Goal: Transaction & Acquisition: Purchase product/service

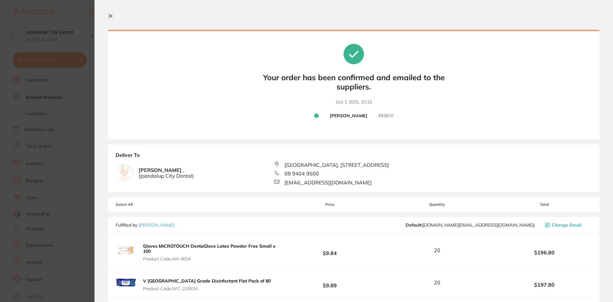
scroll to position [141, 0]
click at [109, 14] on icon at bounding box center [111, 16] width 4 height 4
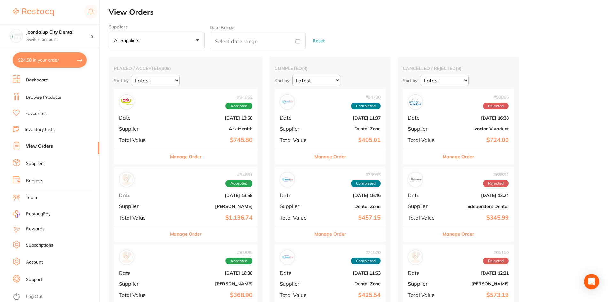
checkbox input "false"
click at [51, 95] on link "Browse Products" at bounding box center [43, 97] width 35 height 6
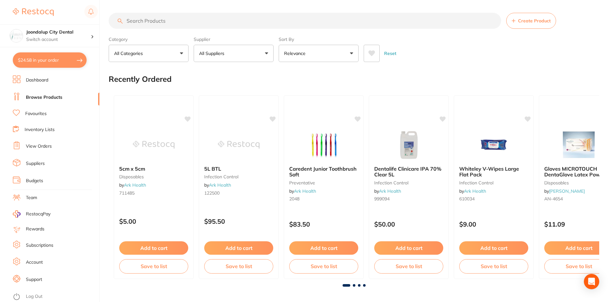
drag, startPoint x: 202, startPoint y: 22, endPoint x: 126, endPoint y: 18, distance: 76.4
click at [126, 18] on input "search" at bounding box center [305, 21] width 392 height 16
click at [256, 50] on button "All Suppliers" at bounding box center [234, 53] width 80 height 17
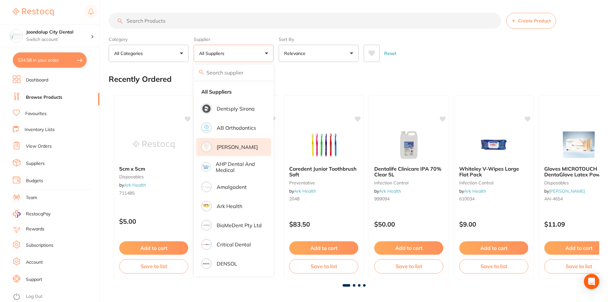
click at [240, 148] on p "[PERSON_NAME]" at bounding box center [237, 147] width 41 height 6
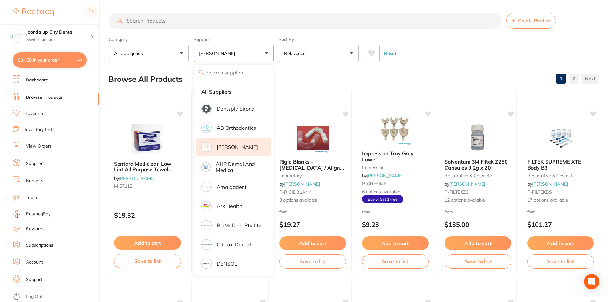
click at [217, 22] on input "search" at bounding box center [305, 21] width 392 height 16
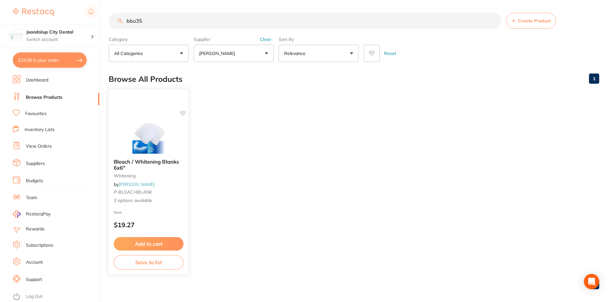
type input "bbu35"
click at [136, 151] on img at bounding box center [148, 137] width 42 height 32
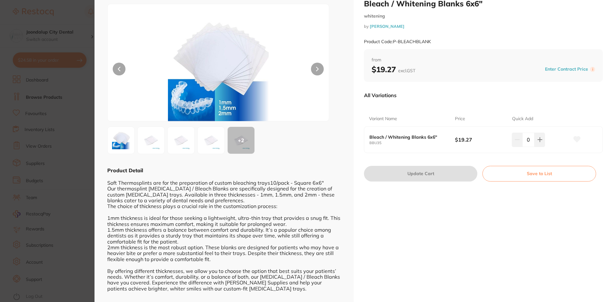
scroll to position [25, 0]
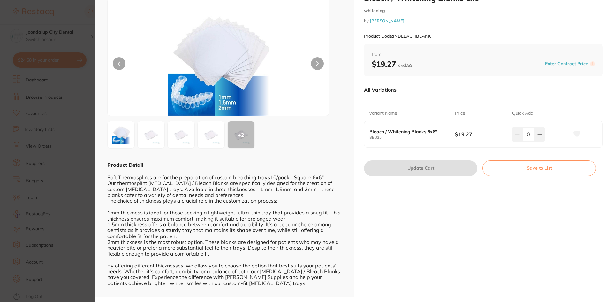
click at [11, 11] on section "Bleach / [MEDICAL_DATA] Blanks 6x6" [MEDICAL_DATA] by [PERSON_NAME] Product Cod…" at bounding box center [306, 151] width 613 height 302
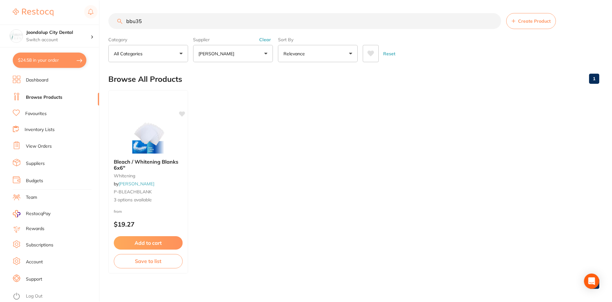
scroll to position [0, 0]
click at [125, 200] on span "3 options available" at bounding box center [149, 200] width 70 height 6
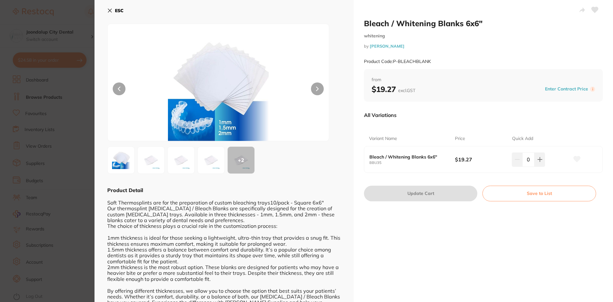
click at [111, 10] on icon at bounding box center [110, 11] width 4 height 4
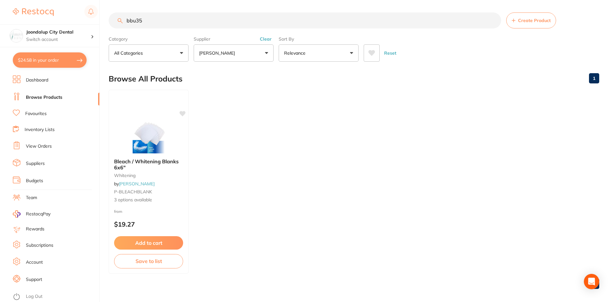
drag, startPoint x: 127, startPoint y: 210, endPoint x: 130, endPoint y: 242, distance: 32.4
click at [130, 242] on button "Add to cart" at bounding box center [148, 242] width 69 height 13
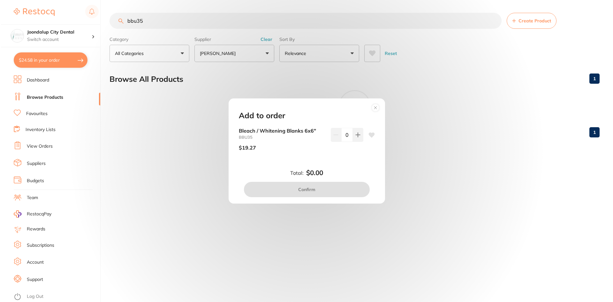
scroll to position [0, 0]
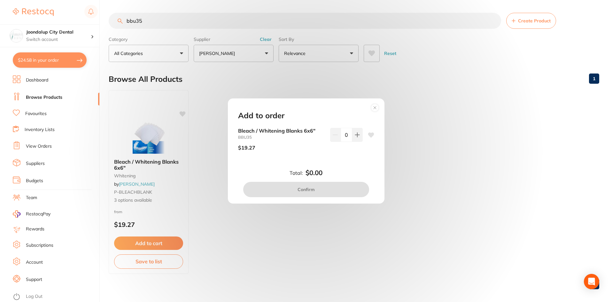
click at [374, 108] on icon at bounding box center [374, 107] width 3 height 3
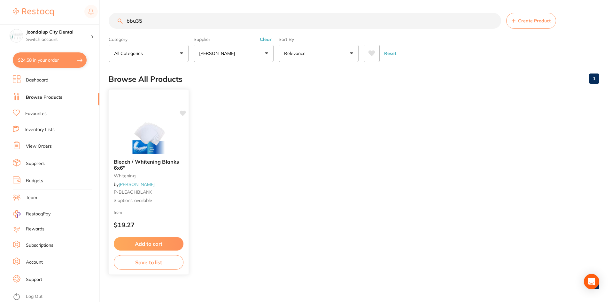
click at [126, 221] on p "$19.27" at bounding box center [149, 224] width 70 height 7
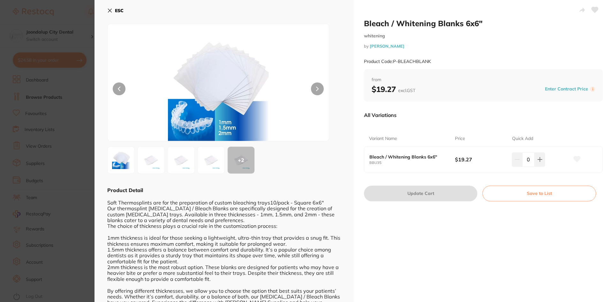
click at [111, 9] on icon at bounding box center [109, 10] width 5 height 5
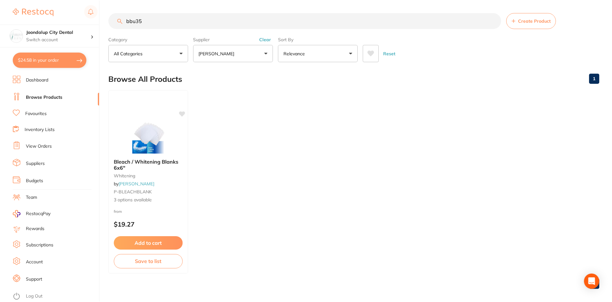
scroll to position [0, 0]
drag, startPoint x: 201, startPoint y: 20, endPoint x: 67, endPoint y: 17, distance: 133.5
click at [67, 17] on div "$24.58 Joondalup City Dental Switch account Joondalup City Dental $24.58 in you…" at bounding box center [306, 151] width 612 height 302
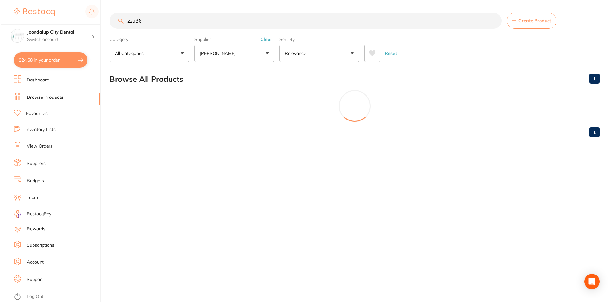
scroll to position [0, 0]
type input "zzu36"
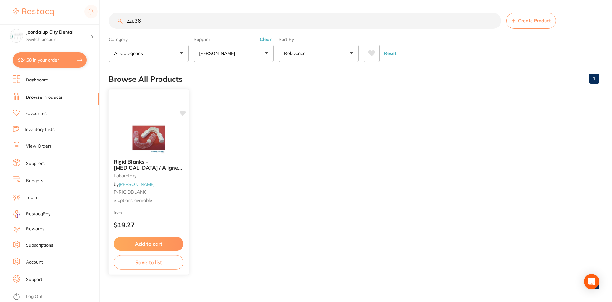
click at [122, 208] on div "Rigid Blanks - [MEDICAL_DATA] / Aligner / [MEDICAL_DATA] Material laboratory by…" at bounding box center [149, 181] width 80 height 55
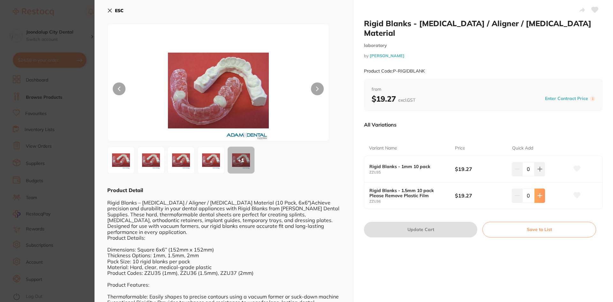
click at [543, 188] on button at bounding box center [540, 195] width 11 height 14
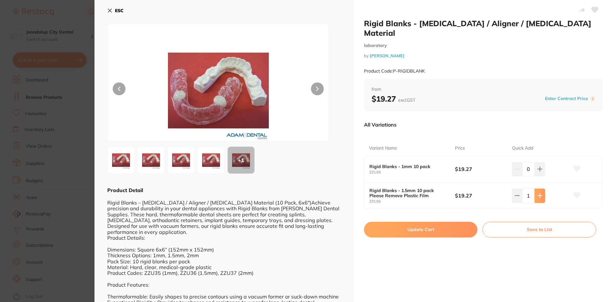
click at [543, 188] on button at bounding box center [540, 195] width 11 height 14
type input "5"
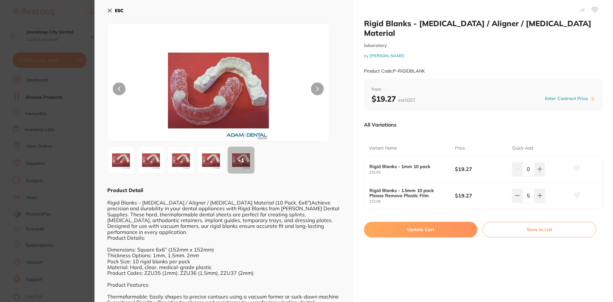
click at [412, 222] on button "Update Cart" at bounding box center [420, 229] width 113 height 15
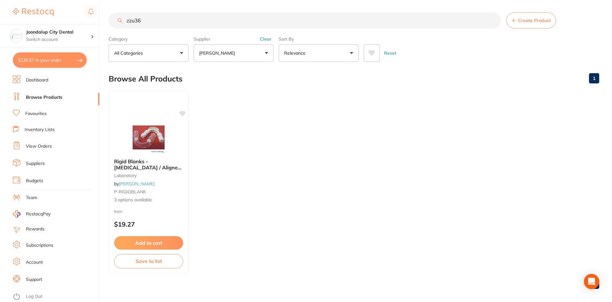
drag, startPoint x: 170, startPoint y: 27, endPoint x: 106, endPoint y: 23, distance: 64.0
click at [106, 23] on div "$130.57 Joondalup City Dental Switch account Joondalup City Dental $130.57 in y…" at bounding box center [306, 151] width 612 height 302
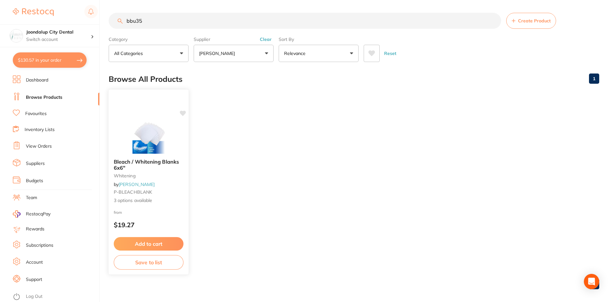
type input "bbu35"
drag, startPoint x: 142, startPoint y: 189, endPoint x: 152, endPoint y: 191, distance: 10.7
click at [142, 189] on div "Bleach / [MEDICAL_DATA] Blanks 6x6" [MEDICAL_DATA] by [PERSON_NAME] P-BLEACHBLA…" at bounding box center [148, 181] width 79 height 55
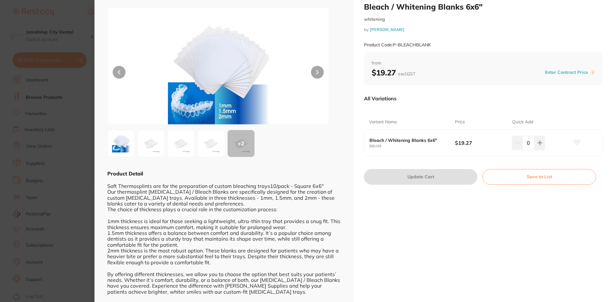
scroll to position [25, 0]
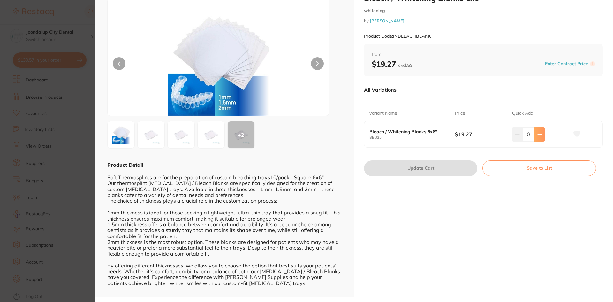
click at [543, 130] on button at bounding box center [540, 134] width 11 height 14
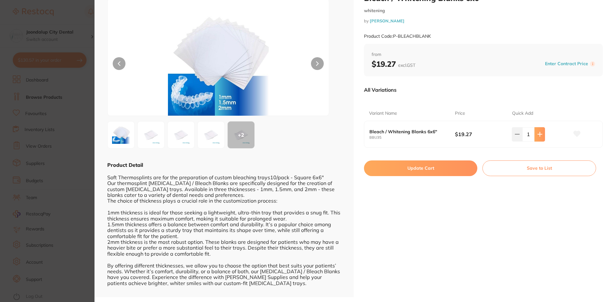
click at [543, 130] on button at bounding box center [540, 134] width 11 height 14
type input "5"
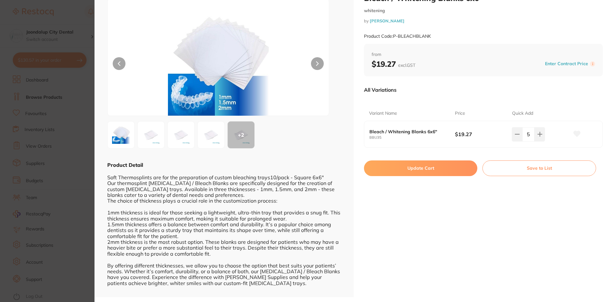
click at [397, 167] on button "Update Cart" at bounding box center [420, 167] width 113 height 15
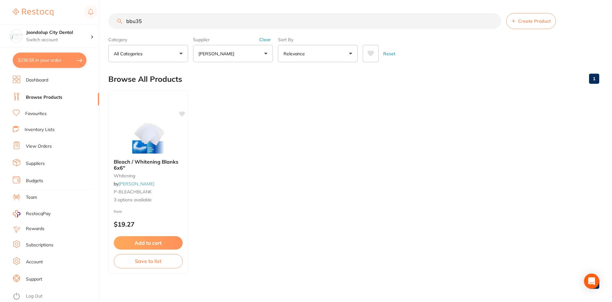
scroll to position [0, 0]
drag, startPoint x: 157, startPoint y: 15, endPoint x: 90, endPoint y: 22, distance: 68.1
click at [90, 22] on div "$236.55 Joondalup City Dental Switch account Joondalup City Dental $236.55 in y…" at bounding box center [306, 151] width 612 height 302
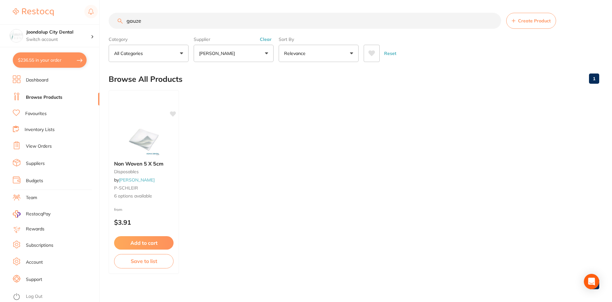
drag, startPoint x: 143, startPoint y: 145, endPoint x: 165, endPoint y: 145, distance: 22.7
click at [142, 145] on img at bounding box center [144, 140] width 42 height 32
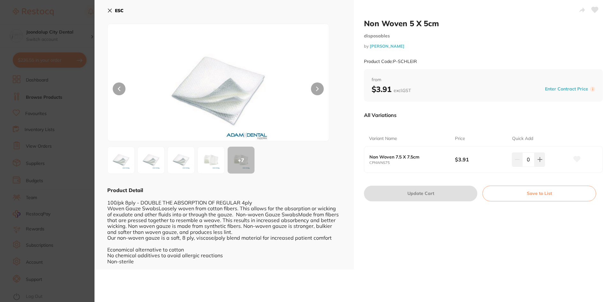
click at [110, 10] on icon at bounding box center [109, 10] width 5 height 5
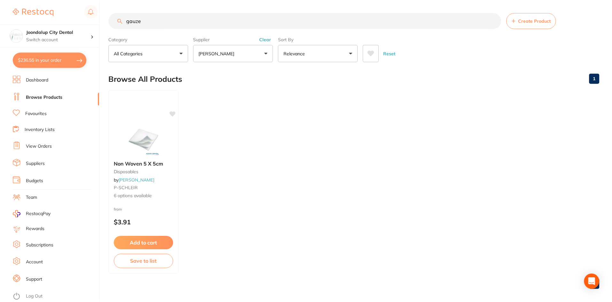
scroll to position [0, 0]
click at [160, 22] on input "gauze" at bounding box center [305, 20] width 392 height 16
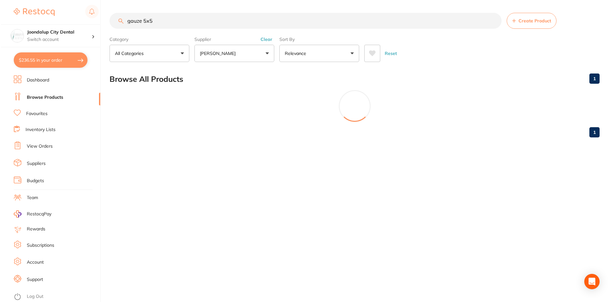
scroll to position [0, 0]
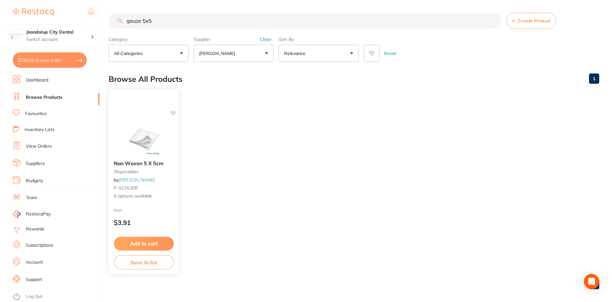
click at [142, 172] on small "disposables" at bounding box center [144, 171] width 60 height 5
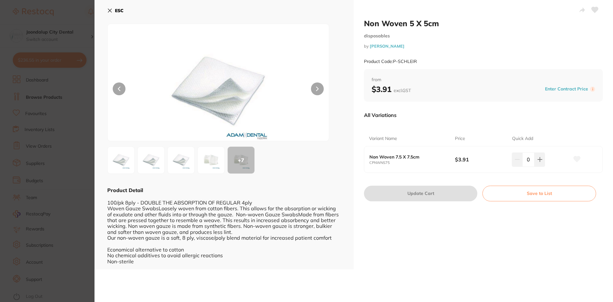
click at [111, 8] on icon at bounding box center [109, 10] width 5 height 5
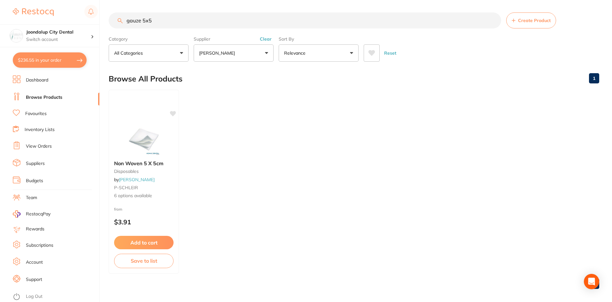
click at [125, 22] on input "gauze 5x5" at bounding box center [305, 20] width 392 height 16
drag, startPoint x: 169, startPoint y: 22, endPoint x: 142, endPoint y: 19, distance: 26.6
click at [142, 19] on input "gauze 5x5" at bounding box center [305, 20] width 392 height 16
type input "gauze"
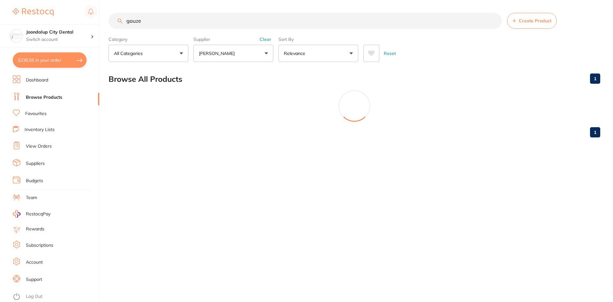
click at [136, 165] on div "gauze Create Product Category All Categories All Categories disposables Clear C…" at bounding box center [361, 151] width 505 height 302
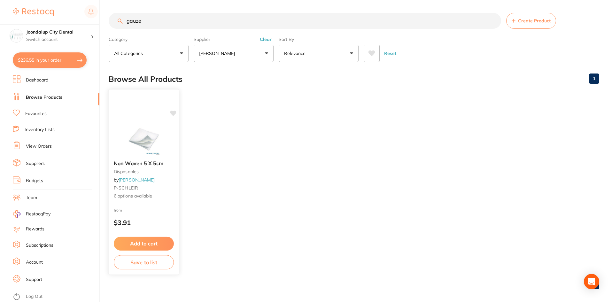
click at [146, 158] on div "Non Woven 5 X 5cm disposables by [PERSON_NAME] P-SCHLEIR 6 options available" at bounding box center [144, 179] width 70 height 49
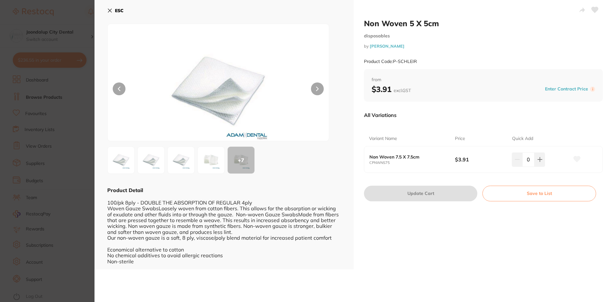
click at [109, 8] on icon at bounding box center [109, 10] width 5 height 5
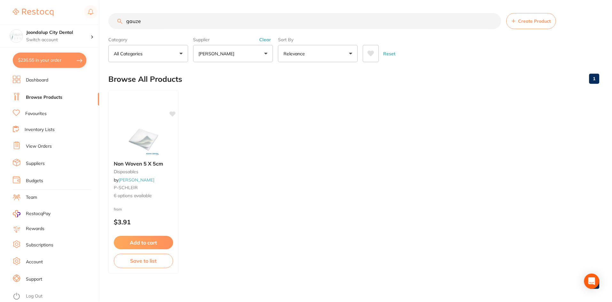
scroll to position [0, 0]
drag, startPoint x: 146, startPoint y: 198, endPoint x: 119, endPoint y: 241, distance: 50.6
click at [116, 241] on button "Add to cart" at bounding box center [143, 242] width 59 height 13
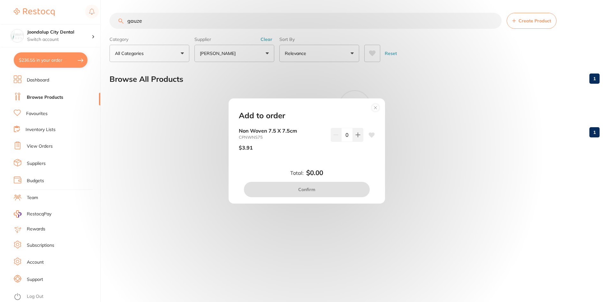
scroll to position [0, 0]
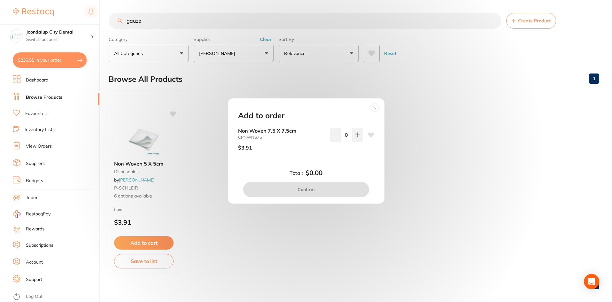
click at [375, 108] on icon at bounding box center [374, 107] width 3 height 3
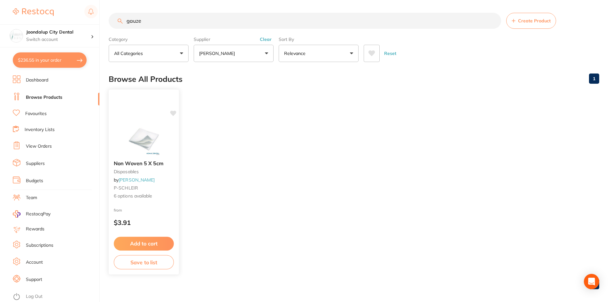
click at [147, 161] on span "Non Woven 5 X 5cm" at bounding box center [139, 163] width 50 height 6
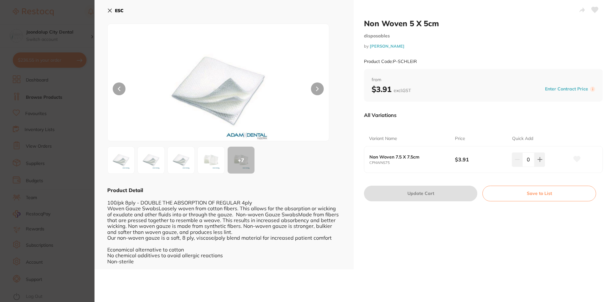
click at [111, 9] on icon at bounding box center [109, 10] width 5 height 5
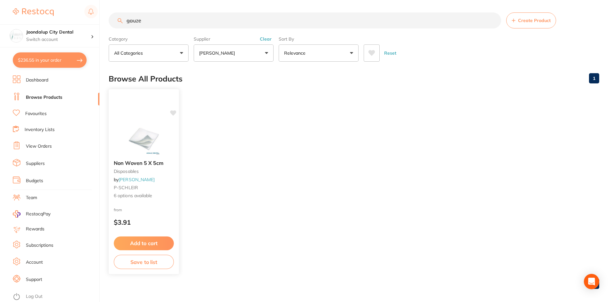
click at [130, 164] on span "Non Woven 5 X 5cm" at bounding box center [139, 163] width 50 height 6
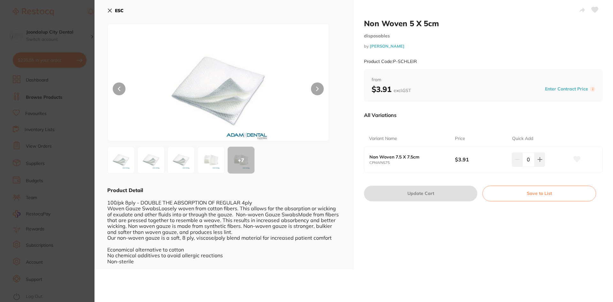
click at [112, 10] on icon at bounding box center [109, 10] width 5 height 5
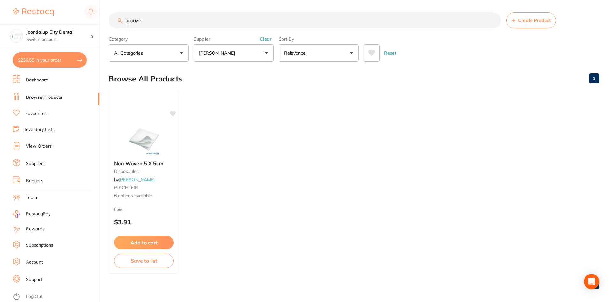
drag, startPoint x: 141, startPoint y: 136, endPoint x: 107, endPoint y: 193, distance: 66.7
click at [107, 193] on div "$236.55 Joondalup City Dental Switch account Joondalup City Dental $236.55 in y…" at bounding box center [306, 151] width 612 height 302
click at [119, 215] on div "from $3.91" at bounding box center [144, 217] width 70 height 23
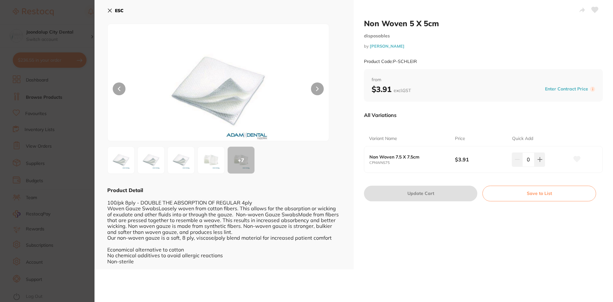
click at [213, 157] on img at bounding box center [211, 160] width 23 height 23
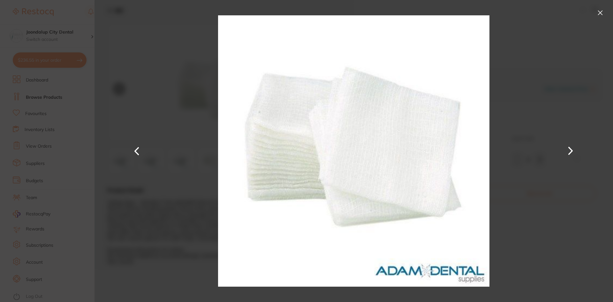
click at [602, 11] on button at bounding box center [600, 13] width 10 height 10
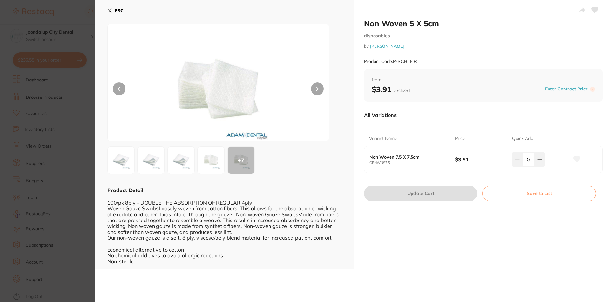
click at [110, 10] on icon at bounding box center [110, 11] width 4 height 4
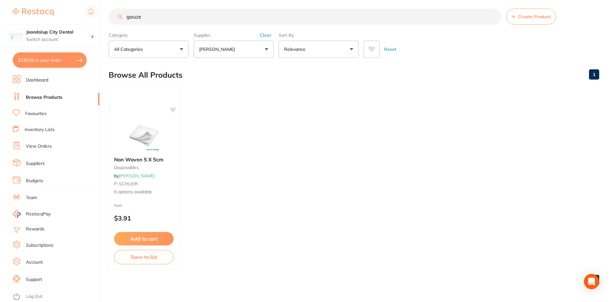
scroll to position [5, 0]
drag, startPoint x: 133, startPoint y: 190, endPoint x: 158, endPoint y: 205, distance: 28.6
click at [158, 205] on div "from $3.91" at bounding box center [144, 212] width 70 height 23
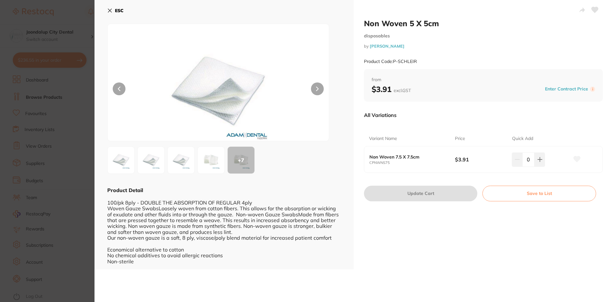
click at [111, 8] on icon at bounding box center [109, 10] width 5 height 5
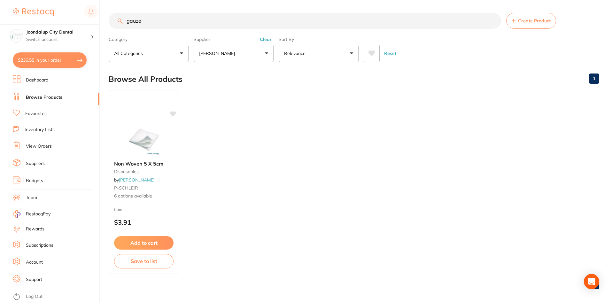
click at [33, 61] on button "$236.55 in your order" at bounding box center [50, 59] width 74 height 15
checkbox input "true"
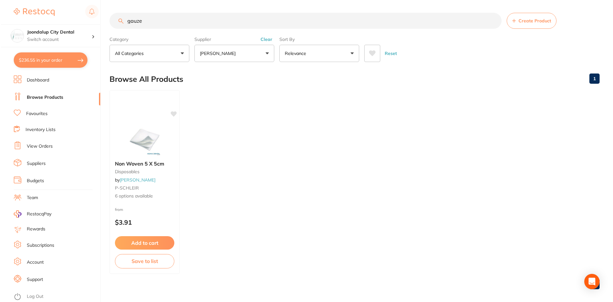
checkbox input "true"
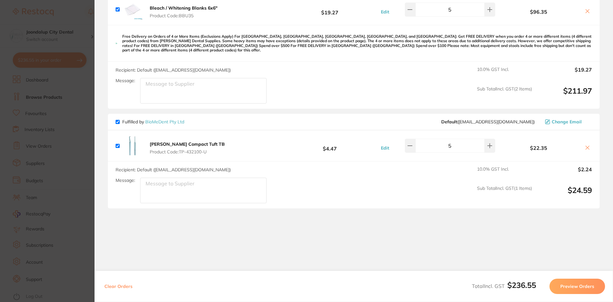
scroll to position [121, 0]
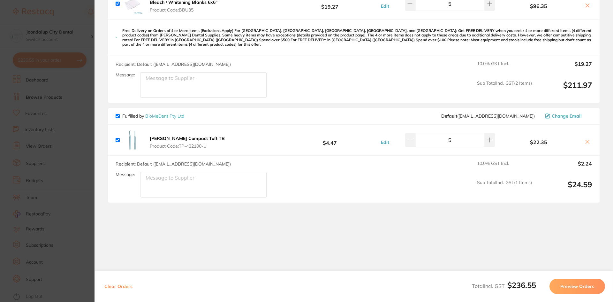
click at [587, 140] on icon at bounding box center [588, 142] width 4 height 4
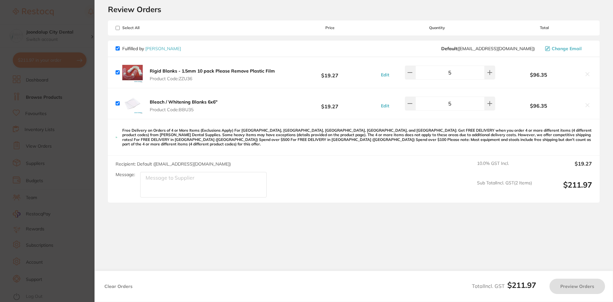
checkbox input "true"
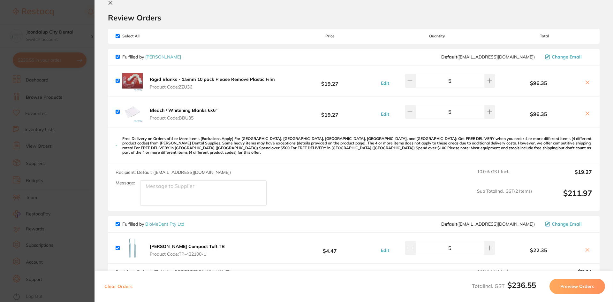
scroll to position [0, 0]
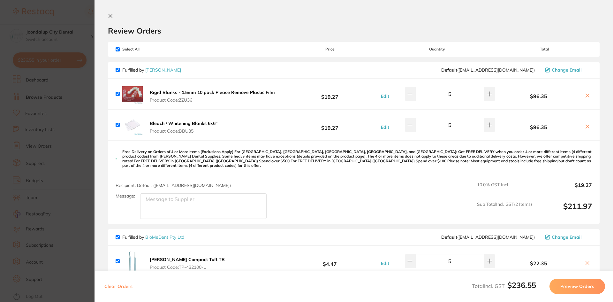
click at [118, 235] on input "checkbox" at bounding box center [118, 237] width 4 height 4
checkbox input "false"
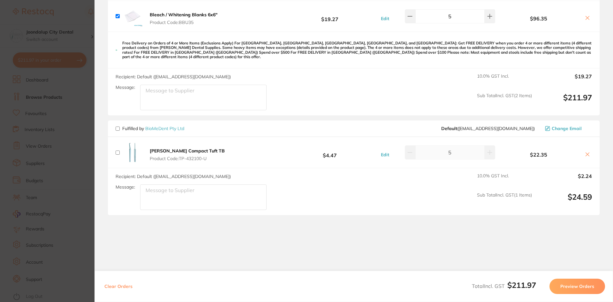
scroll to position [121, 0]
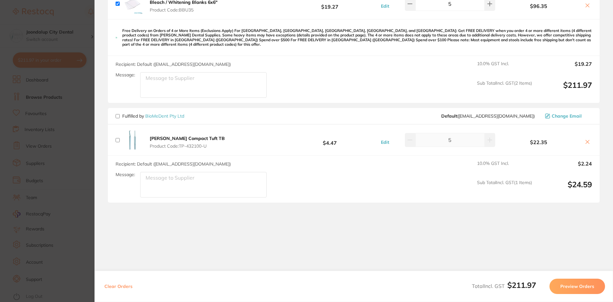
click at [583, 139] on button at bounding box center [587, 142] width 9 height 7
checkbox input "true"
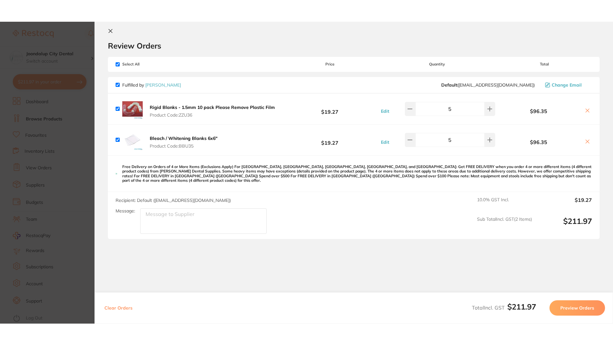
scroll to position [0, 0]
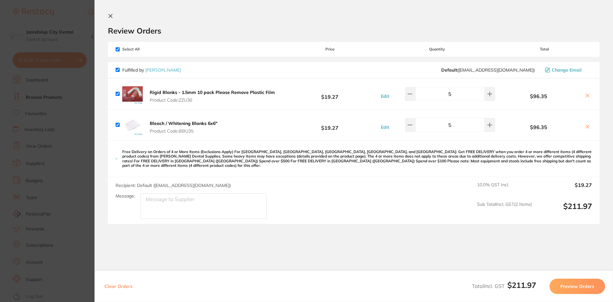
click at [151, 194] on textarea "Message:" at bounding box center [203, 206] width 126 height 26
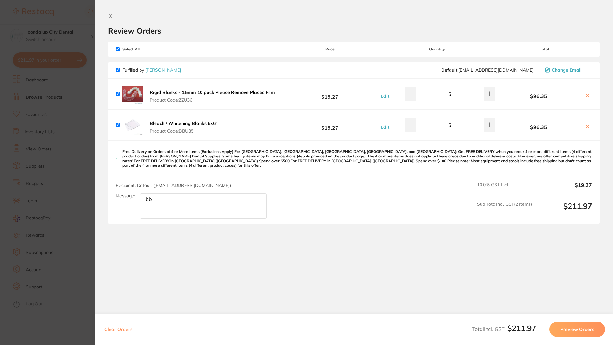
type textarea "b"
type textarea "BBU35 whiting trays 1.0mm please"
click at [571, 301] on button "Preview Orders" at bounding box center [578, 329] width 56 height 15
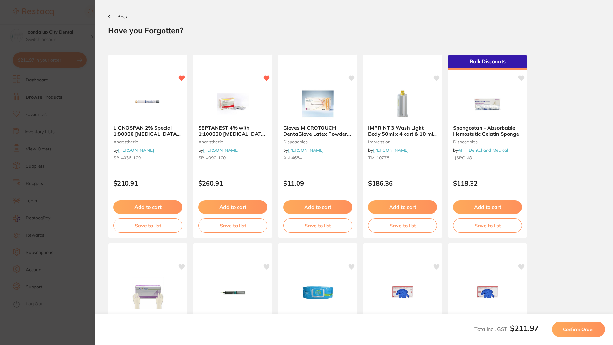
click at [139, 113] on img at bounding box center [148, 104] width 42 height 32
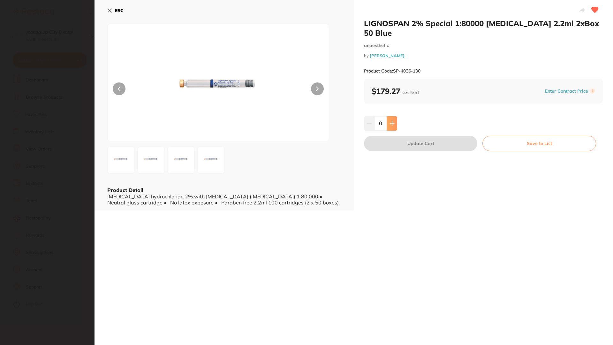
click at [390, 121] on icon at bounding box center [392, 123] width 5 height 5
type input "1"
click at [390, 136] on button "Update Cart" at bounding box center [420, 143] width 113 height 15
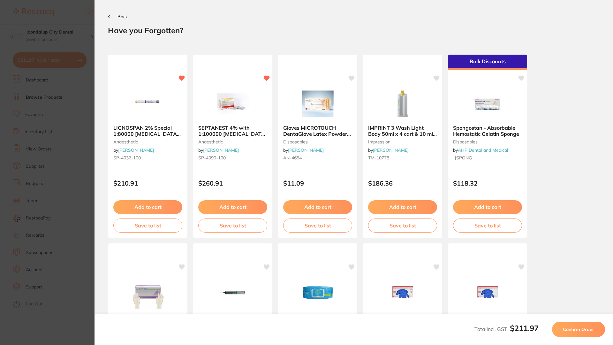
click at [326, 104] on img at bounding box center [318, 104] width 42 height 32
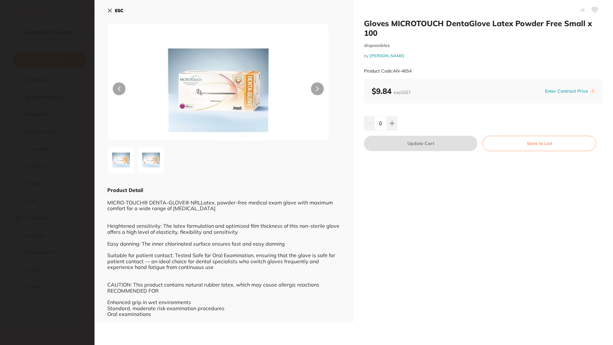
click at [111, 10] on icon at bounding box center [109, 10] width 5 height 5
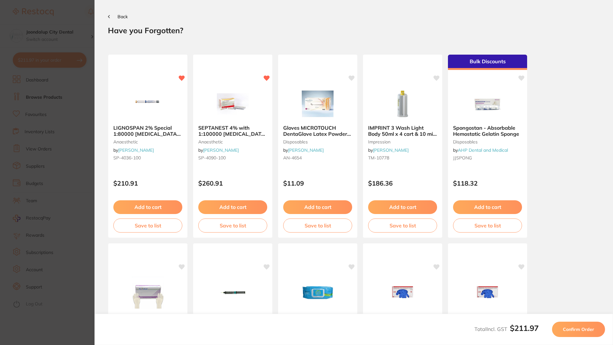
click at [565, 9] on section "Back Your orders are being processed and we will notify you once we have placed…" at bounding box center [354, 172] width 519 height 345
click at [553, 57] on div "LIGNOSPAN 2% Special 1:80000 adrenalin 2.2ml 2xBox 50 Blue anaesthetic by Henry…" at bounding box center [354, 234] width 492 height 385
click at [280, 16] on div "Back" at bounding box center [354, 16] width 492 height 6
click at [115, 17] on button "Back" at bounding box center [118, 16] width 20 height 5
